Goal: Check status: Check status

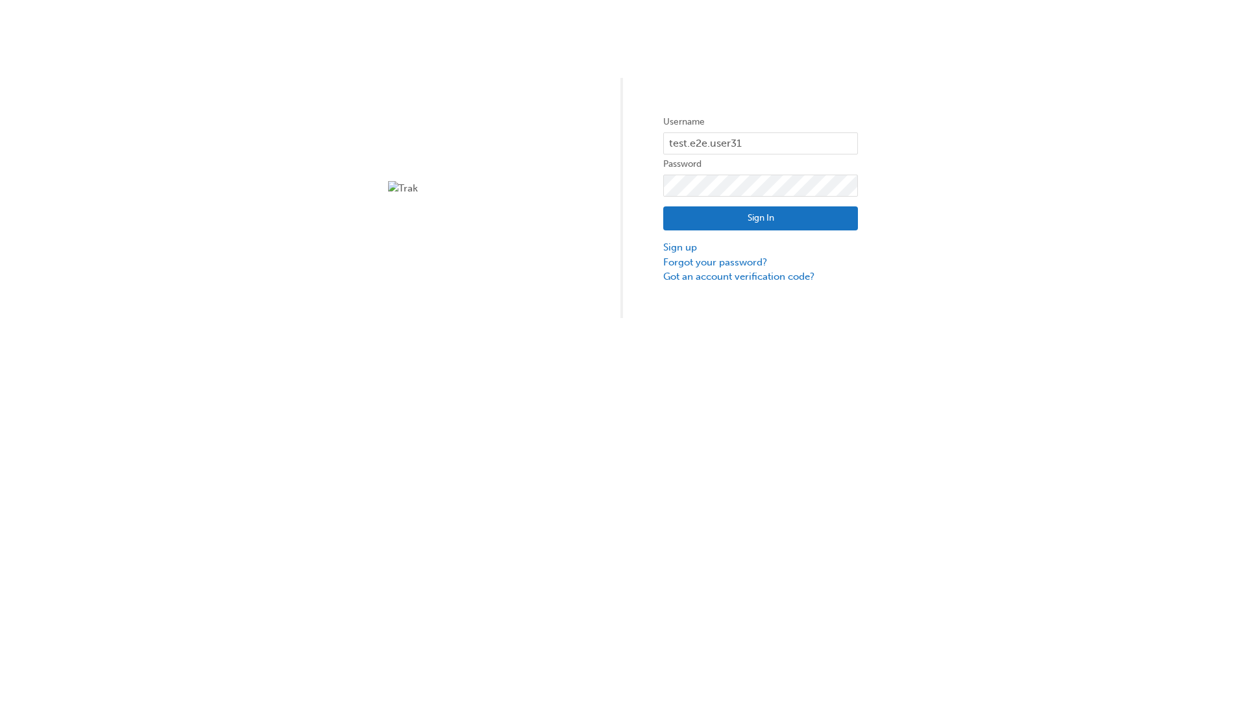
type input "test.e2e.user31"
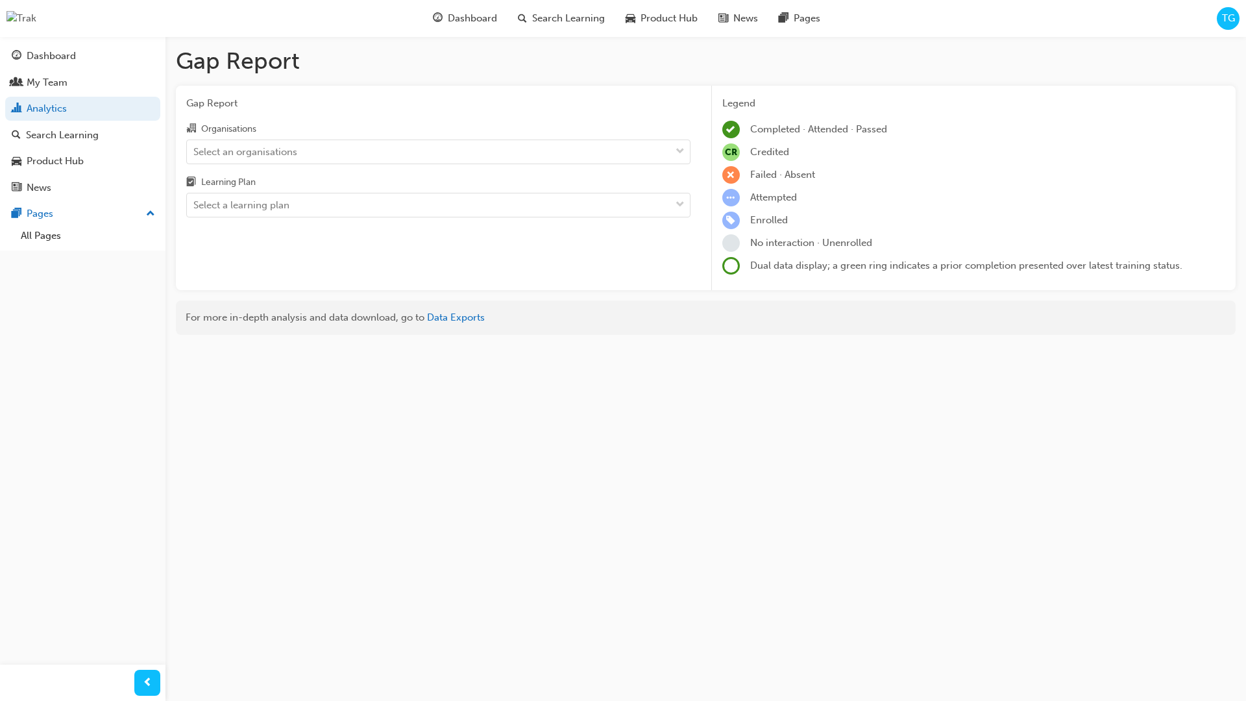
click at [195, 151] on input "Organisations Select an organisations" at bounding box center [193, 150] width 1 height 11
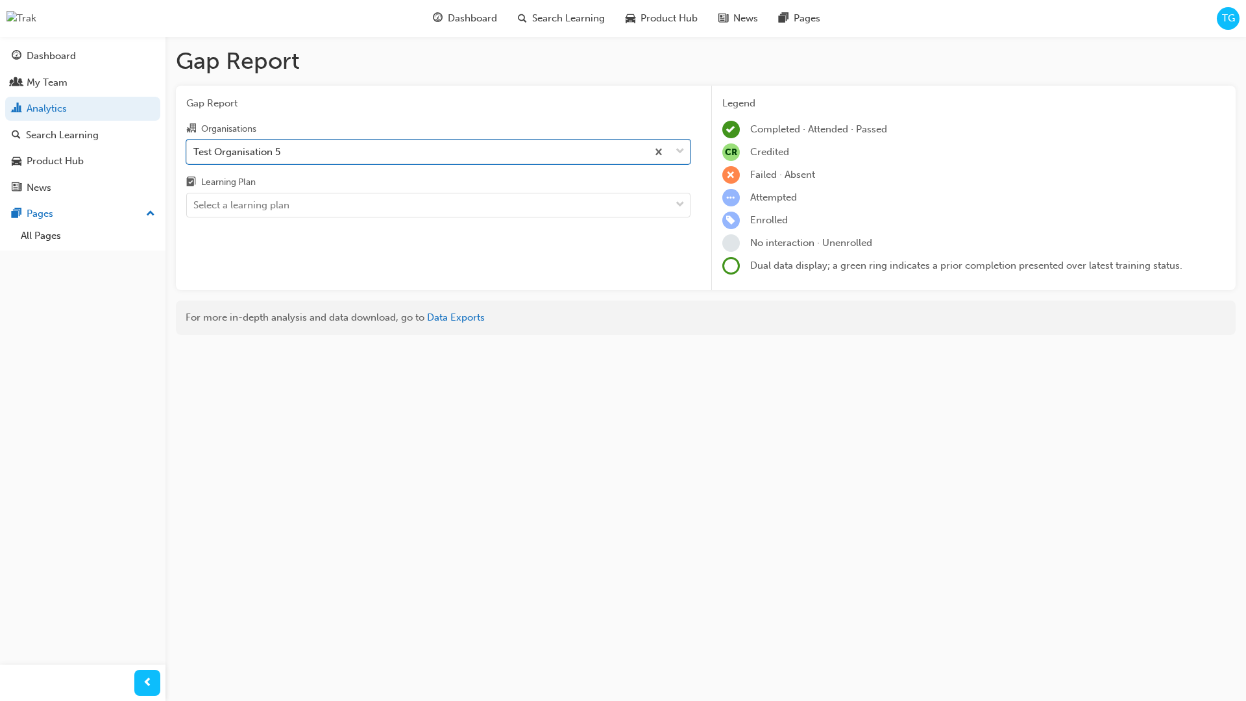
click at [195, 205] on input "Learning Plan Select a learning plan" at bounding box center [193, 204] width 1 height 11
